Goal: Book appointment/travel/reservation

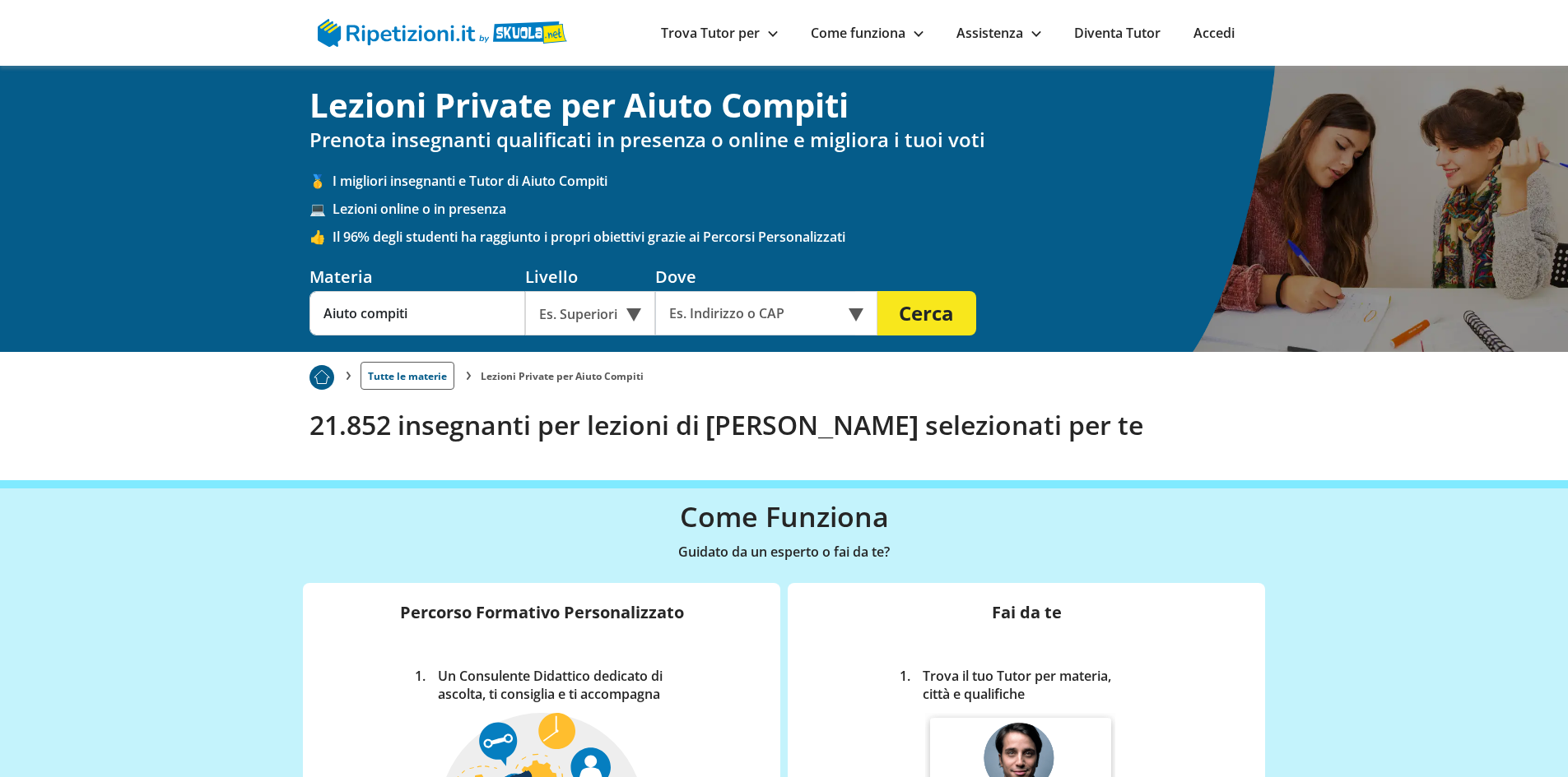
click at [639, 309] on div "Es. Superiori" at bounding box center [589, 313] width 130 height 44
click at [599, 345] on div "Elementari" at bounding box center [590, 352] width 113 height 33
click at [712, 312] on input "text" at bounding box center [755, 313] width 200 height 44
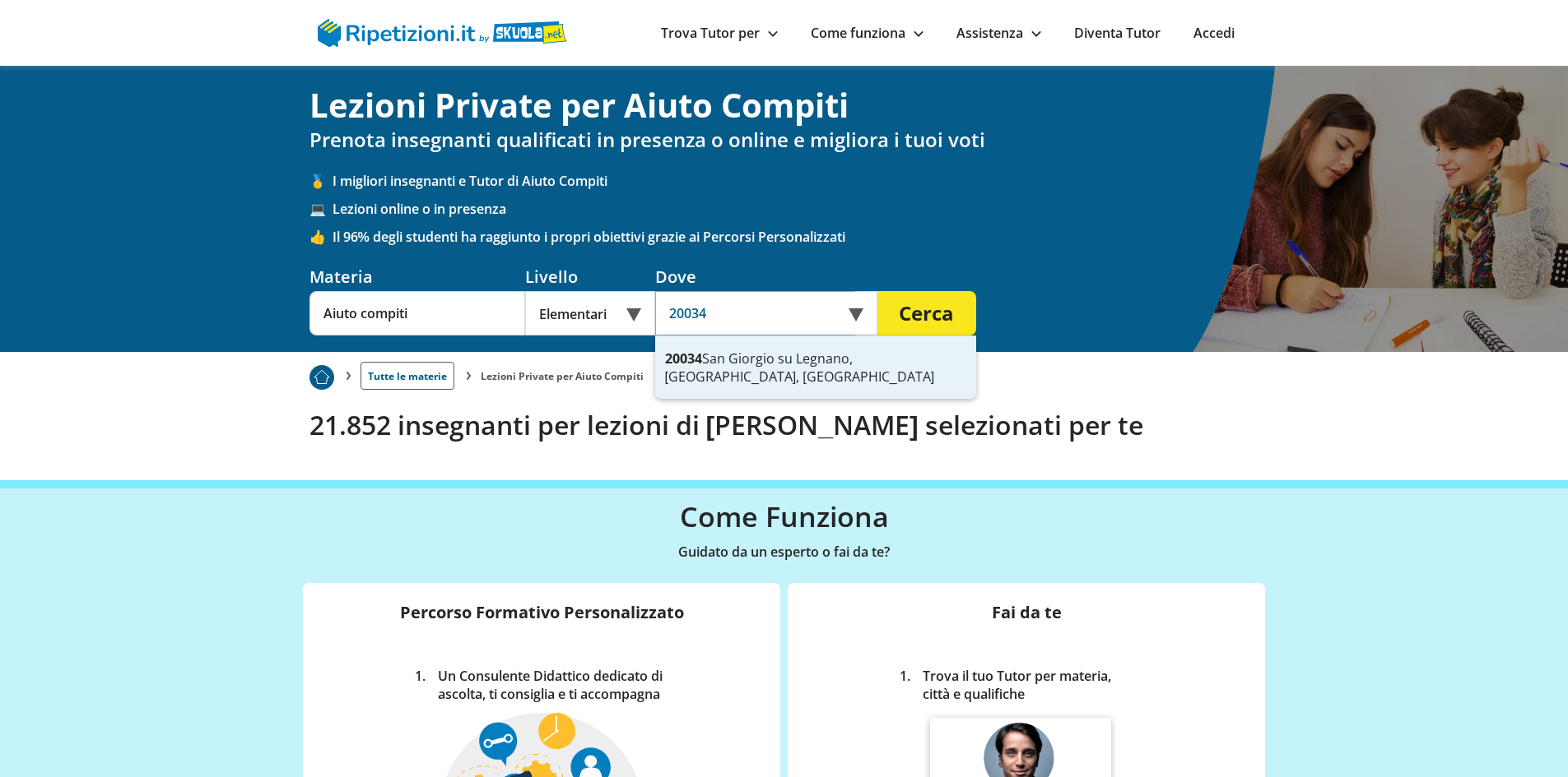
click at [793, 362] on div "20034 [GEOGRAPHIC_DATA], [GEOGRAPHIC_DATA], [GEOGRAPHIC_DATA]" at bounding box center [815, 368] width 321 height 62
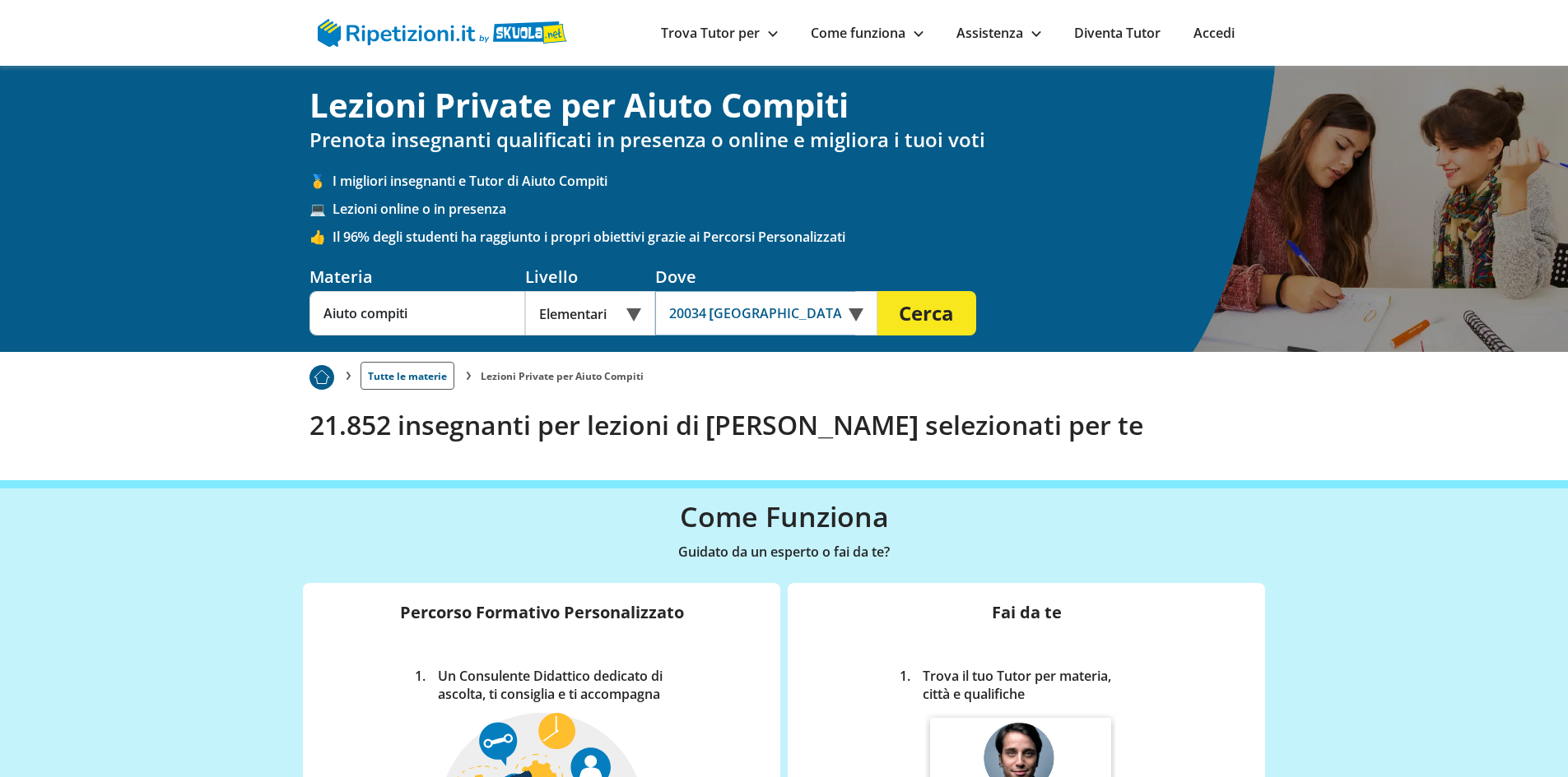
type input "20034 [GEOGRAPHIC_DATA], [GEOGRAPHIC_DATA], [GEOGRAPHIC_DATA]"
click at [923, 307] on button "Cerca" at bounding box center [927, 313] width 98 height 44
click at [635, 318] on div "Es. Superiori" at bounding box center [589, 313] width 130 height 44
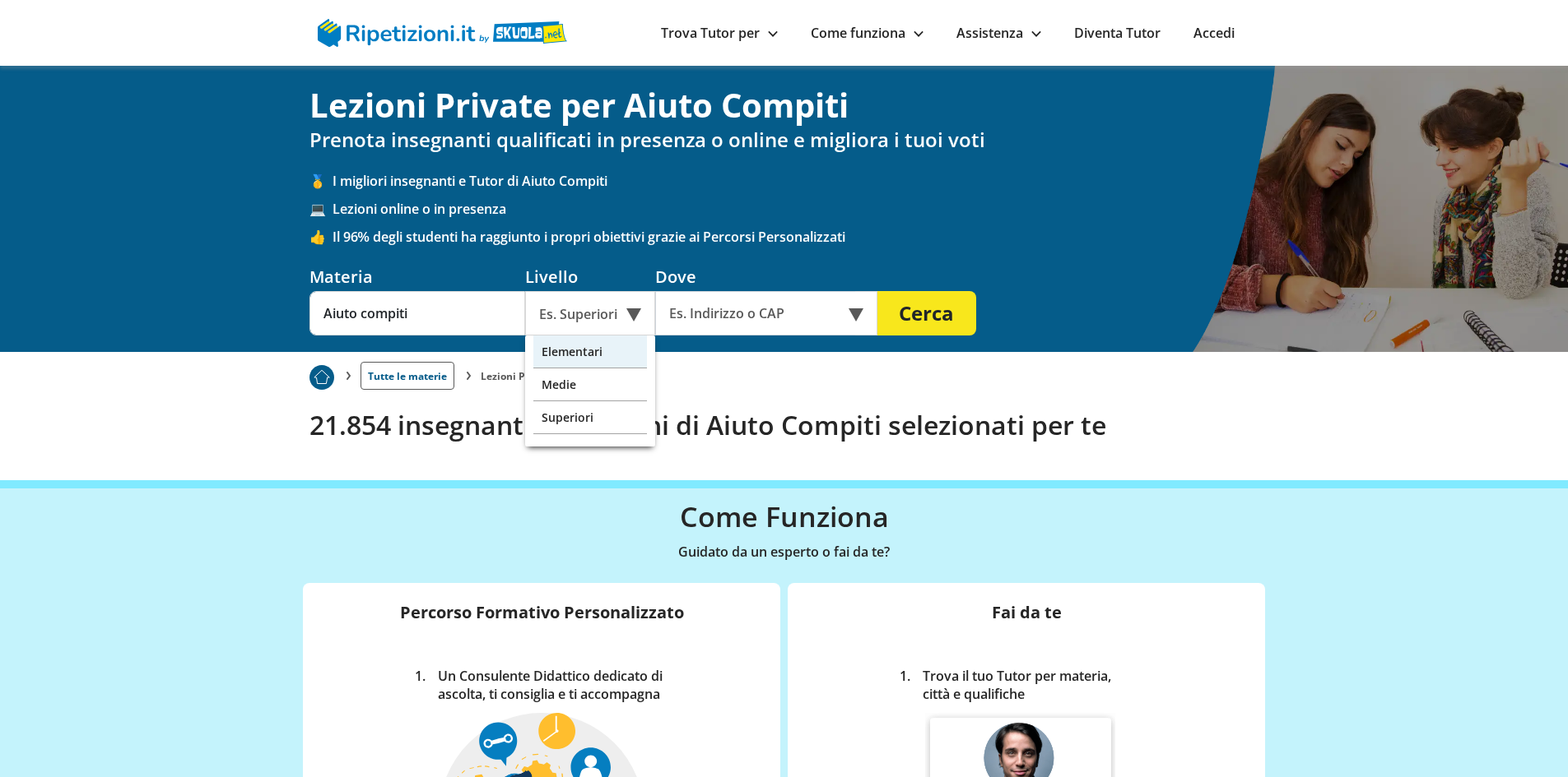
click at [598, 350] on div "Elementari" at bounding box center [590, 352] width 113 height 33
click at [804, 320] on input "text" at bounding box center [755, 313] width 200 height 44
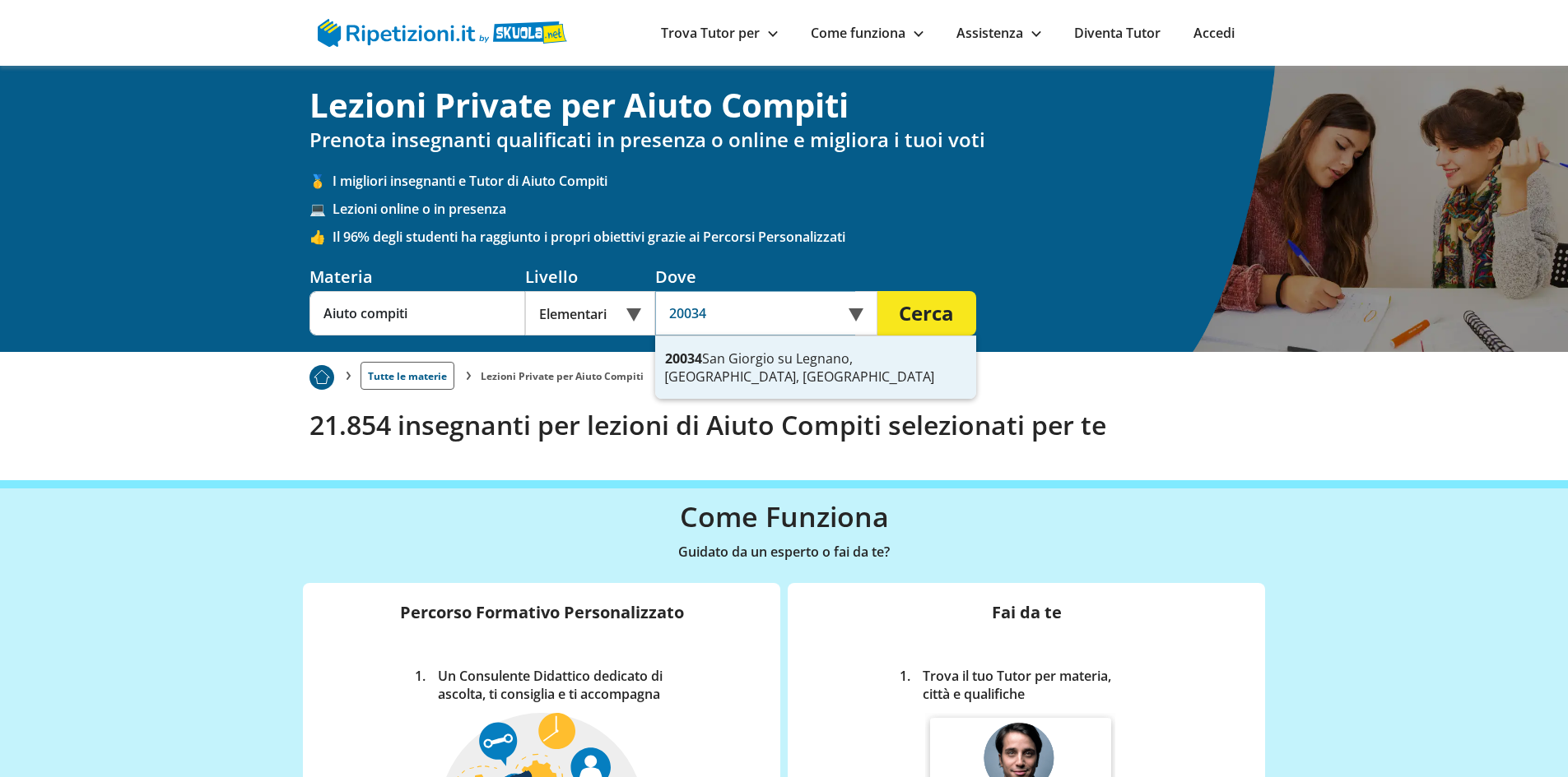
click at [795, 354] on div "20034 [GEOGRAPHIC_DATA], [GEOGRAPHIC_DATA], [GEOGRAPHIC_DATA]" at bounding box center [815, 368] width 321 height 62
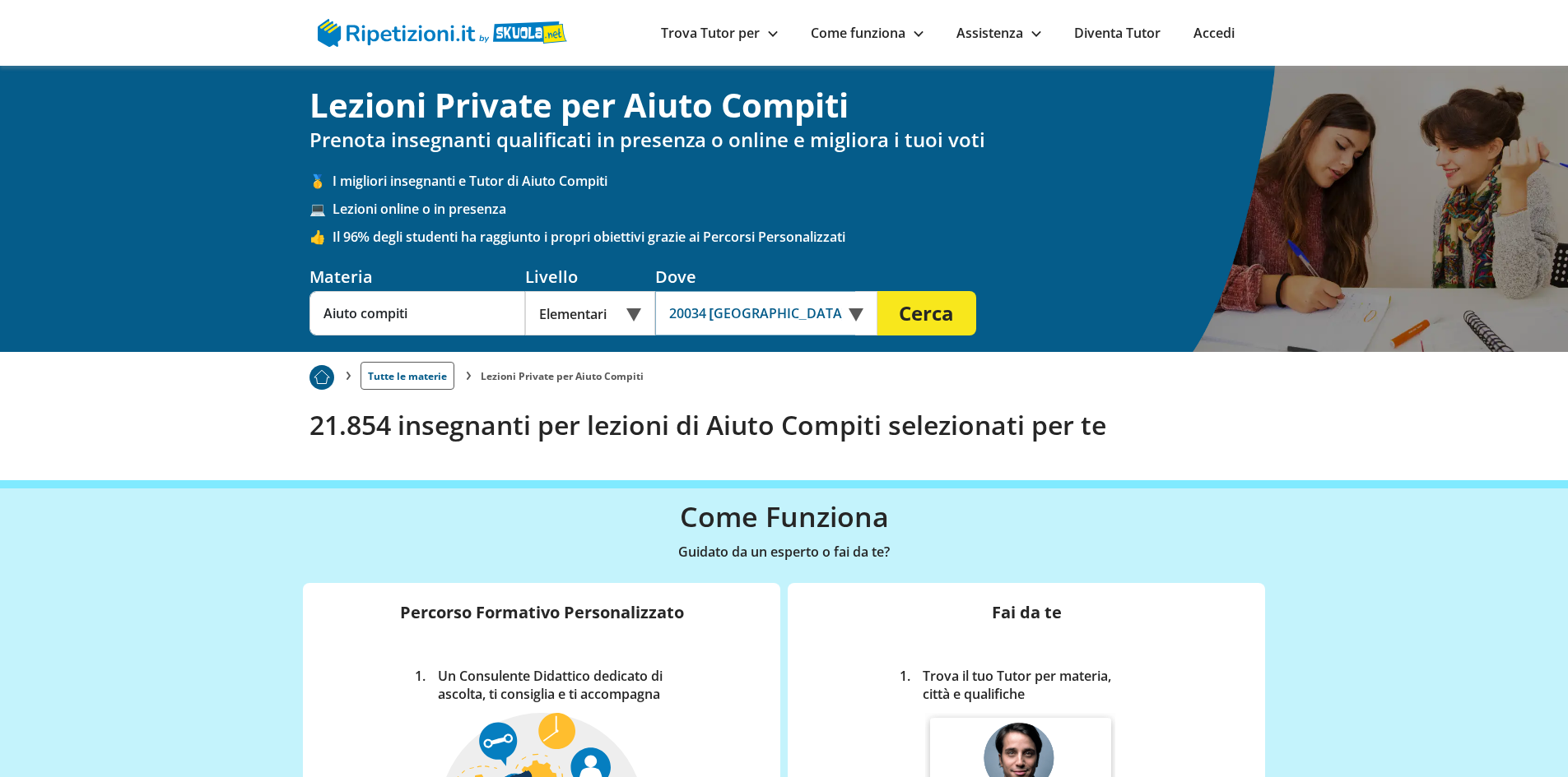
type input "20034 [GEOGRAPHIC_DATA], [GEOGRAPHIC_DATA], [GEOGRAPHIC_DATA]"
click at [927, 312] on button "Cerca" at bounding box center [927, 313] width 98 height 44
